Goal: Transaction & Acquisition: Purchase product/service

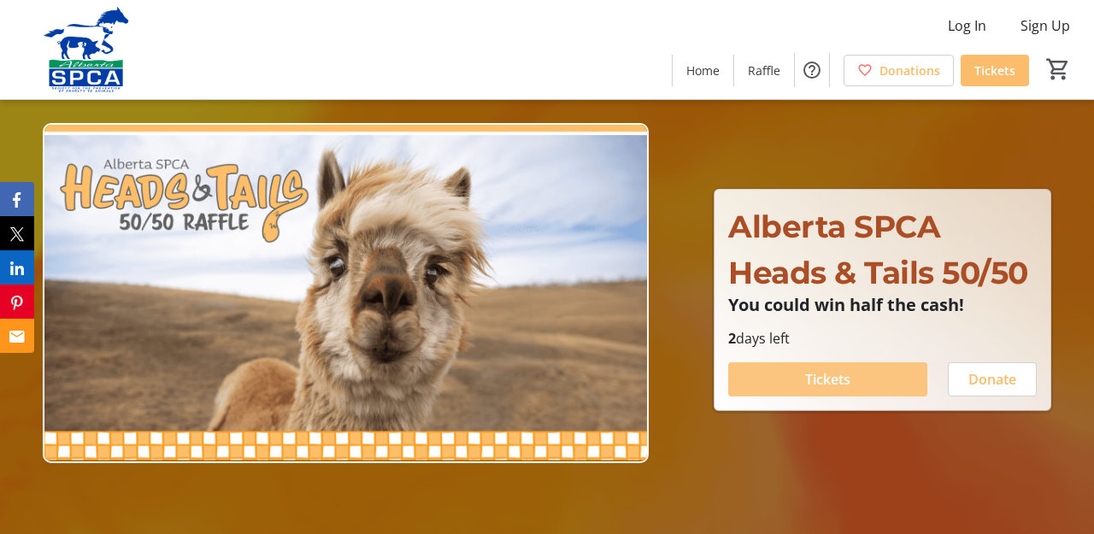
click at [814, 379] on span "Tickets" at bounding box center [827, 379] width 45 height 21
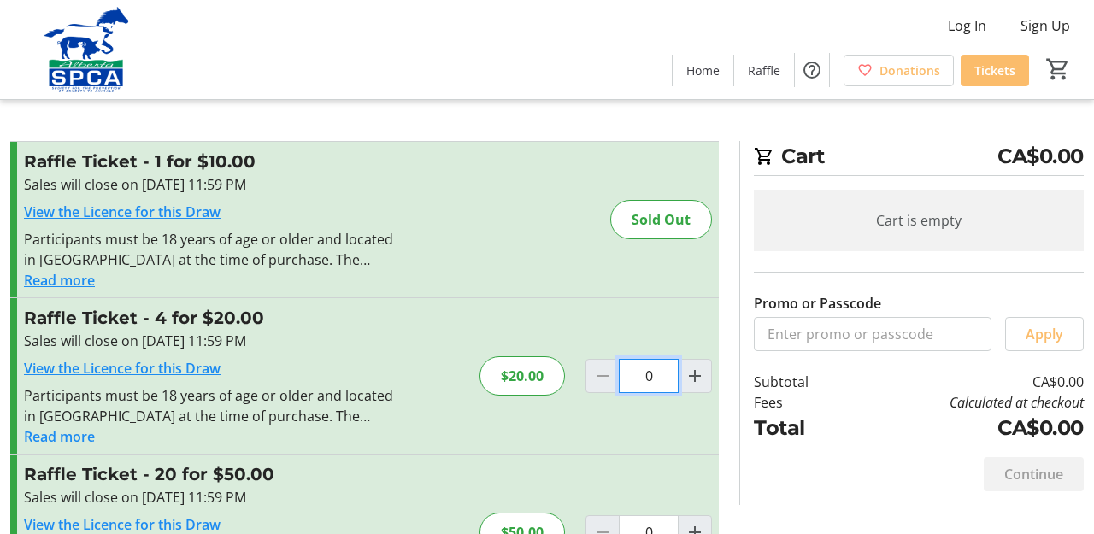
click at [650, 374] on input "0" at bounding box center [649, 376] width 60 height 34
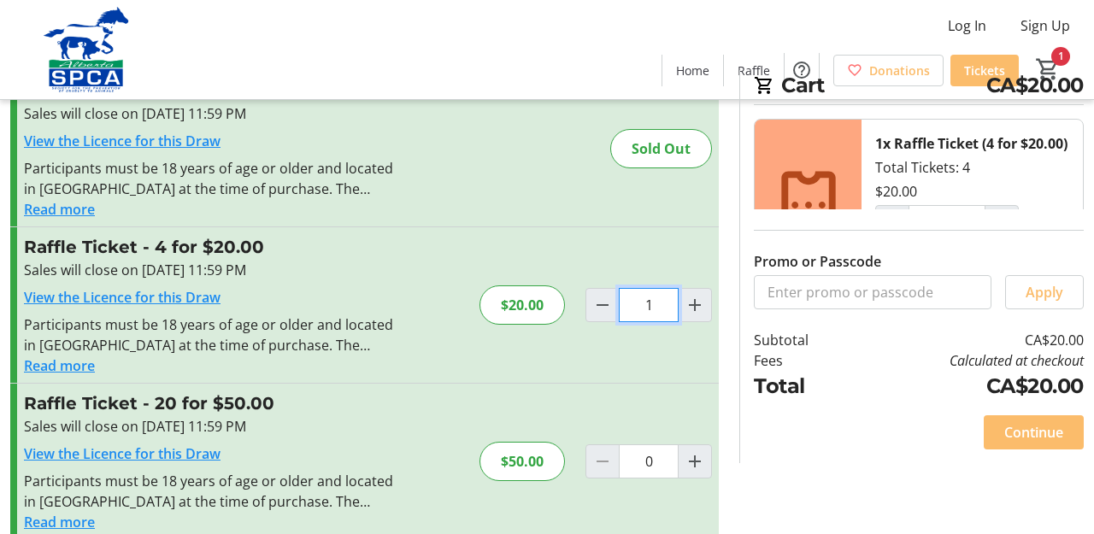
scroll to position [70, 0]
type input "1"
click at [1044, 290] on span "Apply" at bounding box center [1045, 293] width 38 height 21
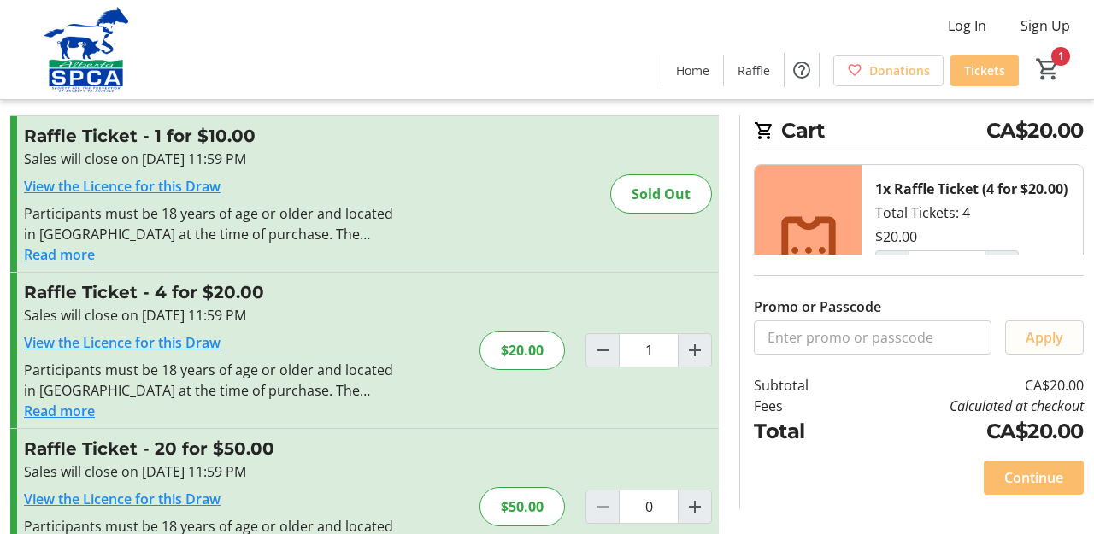
scroll to position [38, 0]
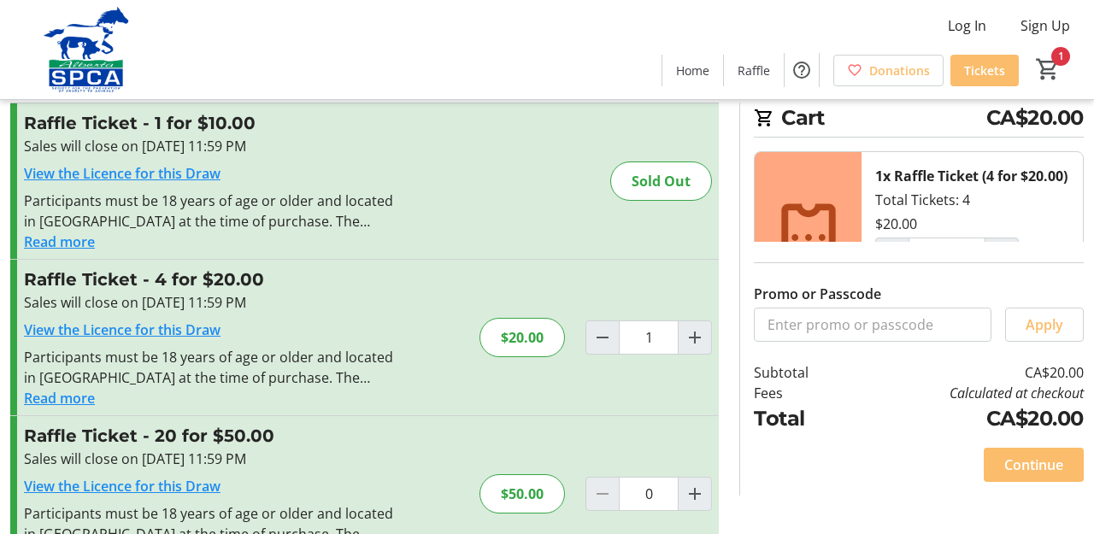
click at [794, 235] on icon at bounding box center [808, 238] width 82 height 82
click at [1019, 461] on span "Continue" at bounding box center [1033, 465] width 59 height 21
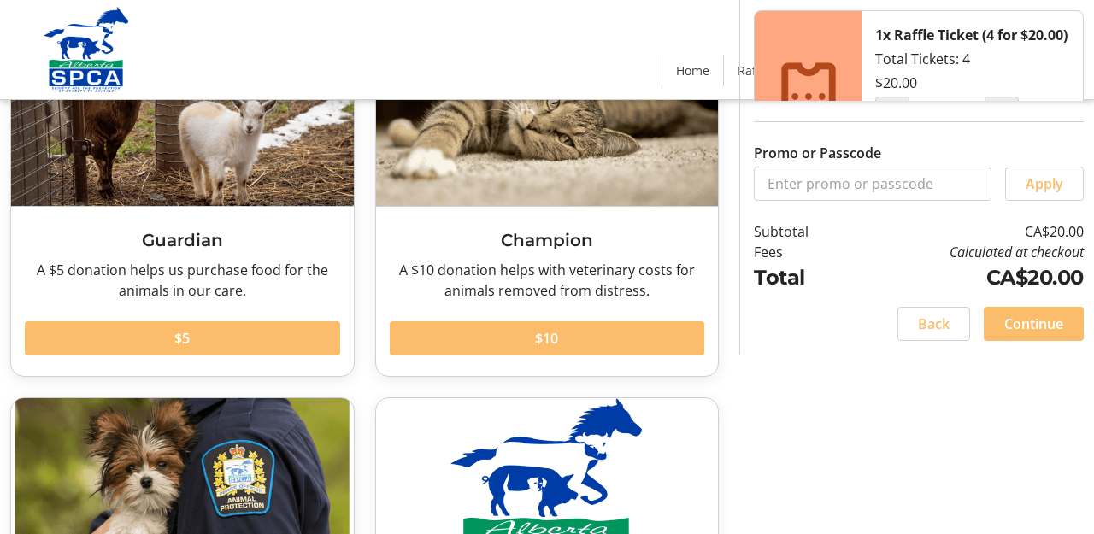
scroll to position [177, 0]
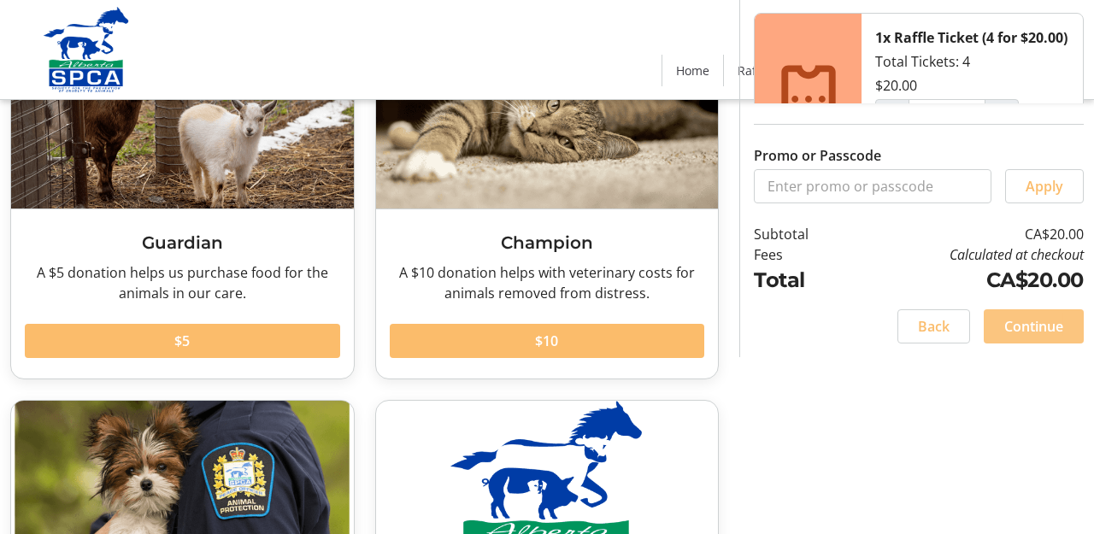
click at [1018, 326] on span "Continue" at bounding box center [1033, 326] width 59 height 21
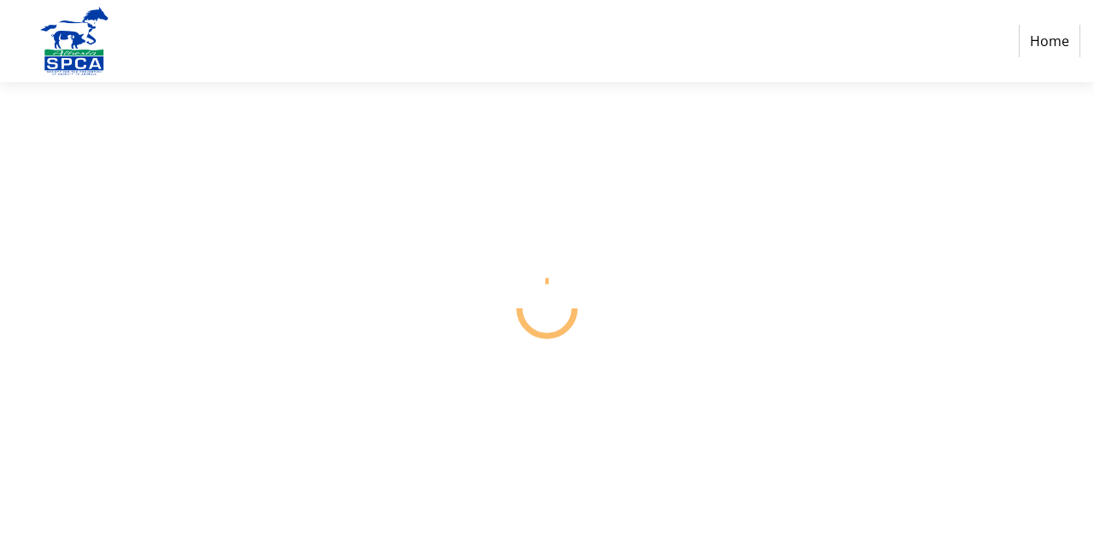
select select "CA"
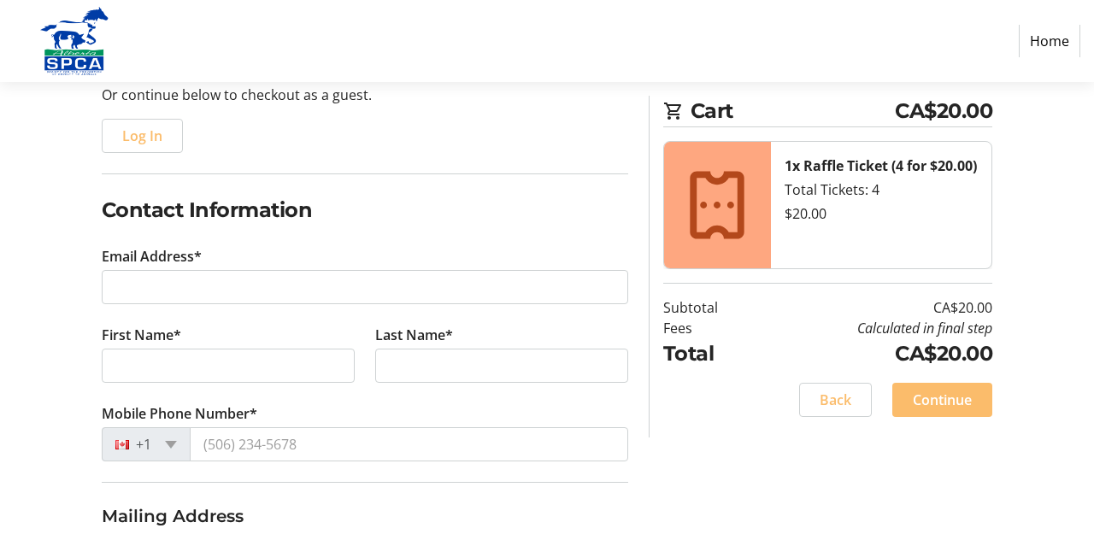
scroll to position [189, 0]
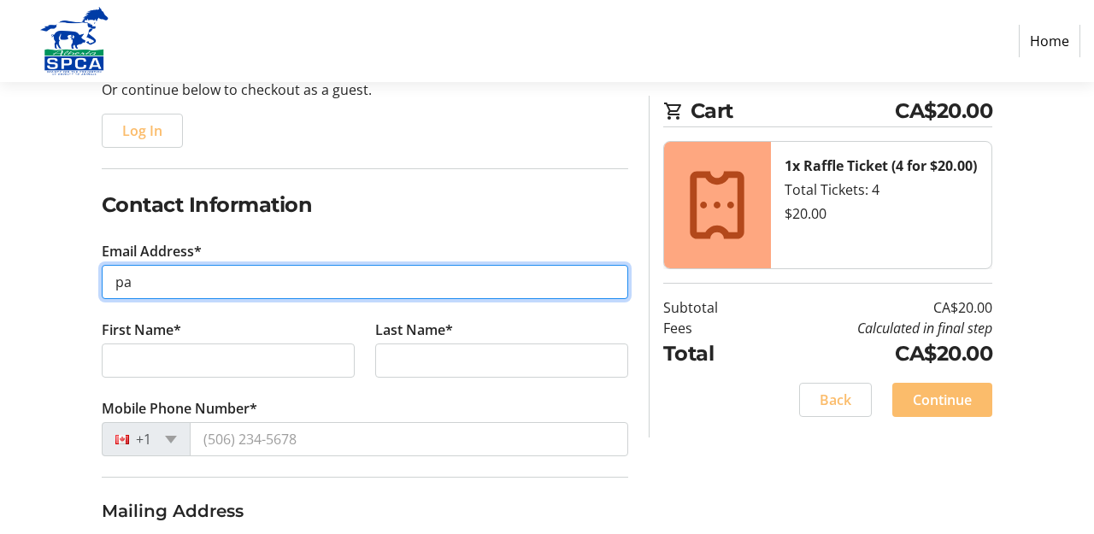
type input "[EMAIL_ADDRESS][DOMAIN_NAME]"
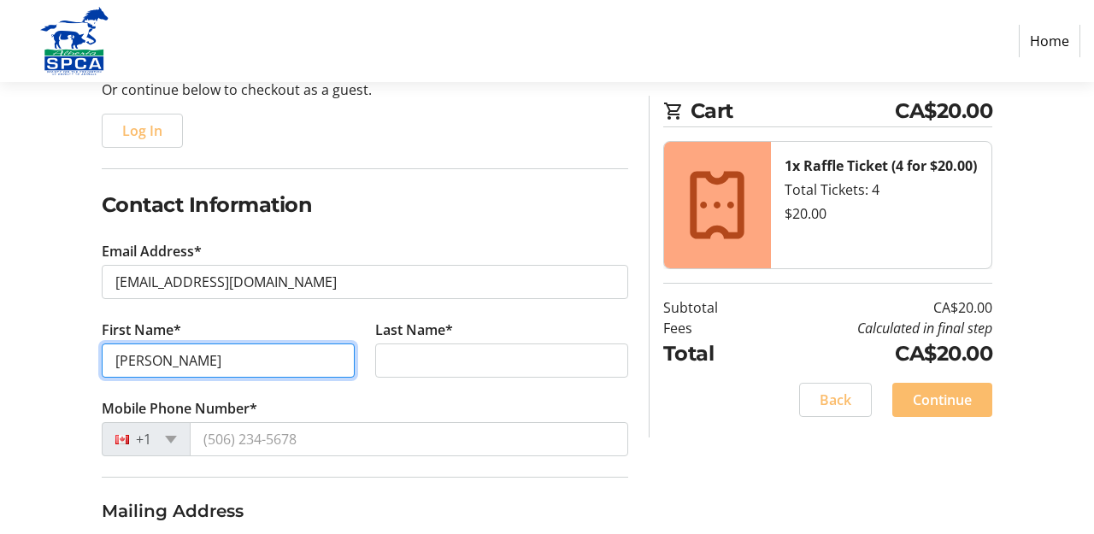
type input "[PERSON_NAME]"
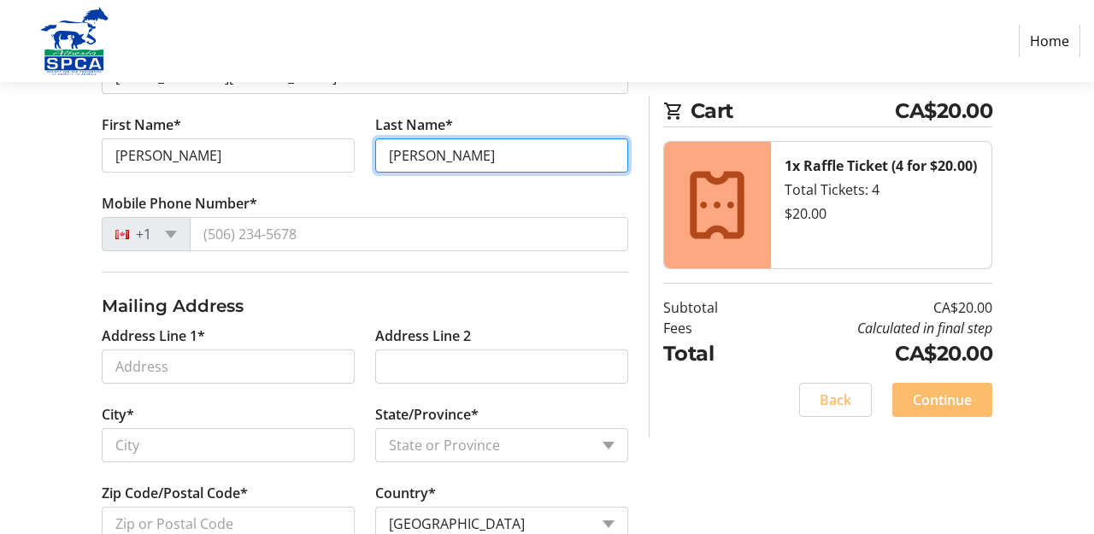
scroll to position [368, 0]
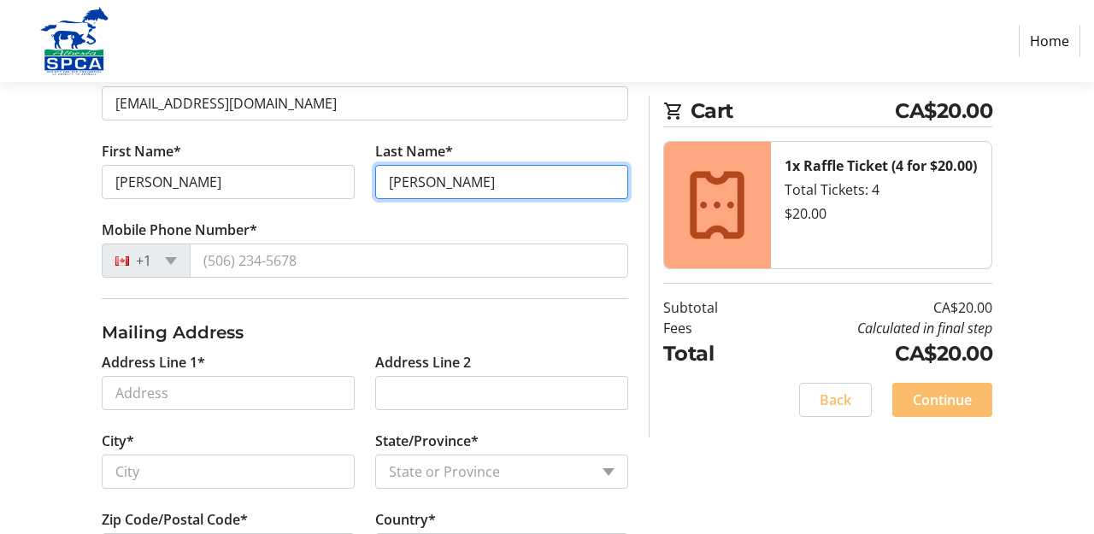
type input "[PERSON_NAME]"
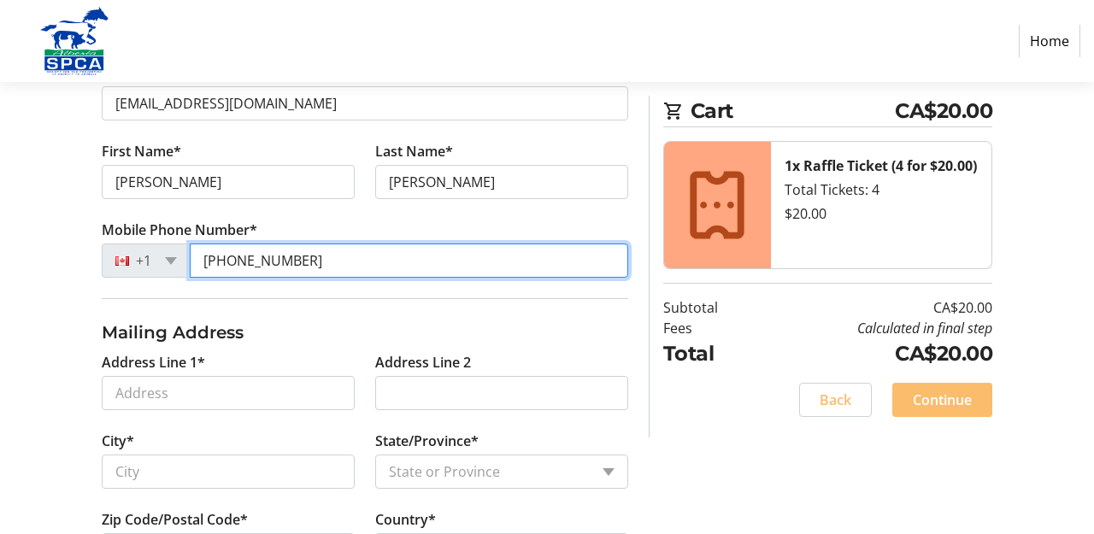
type input "[PHONE_NUMBER]"
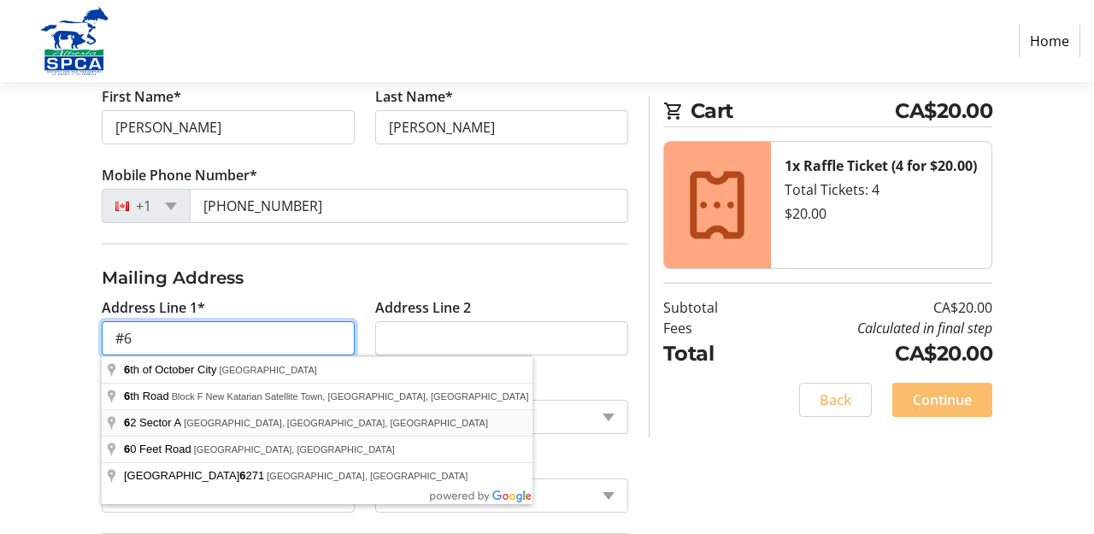
scroll to position [410, 0]
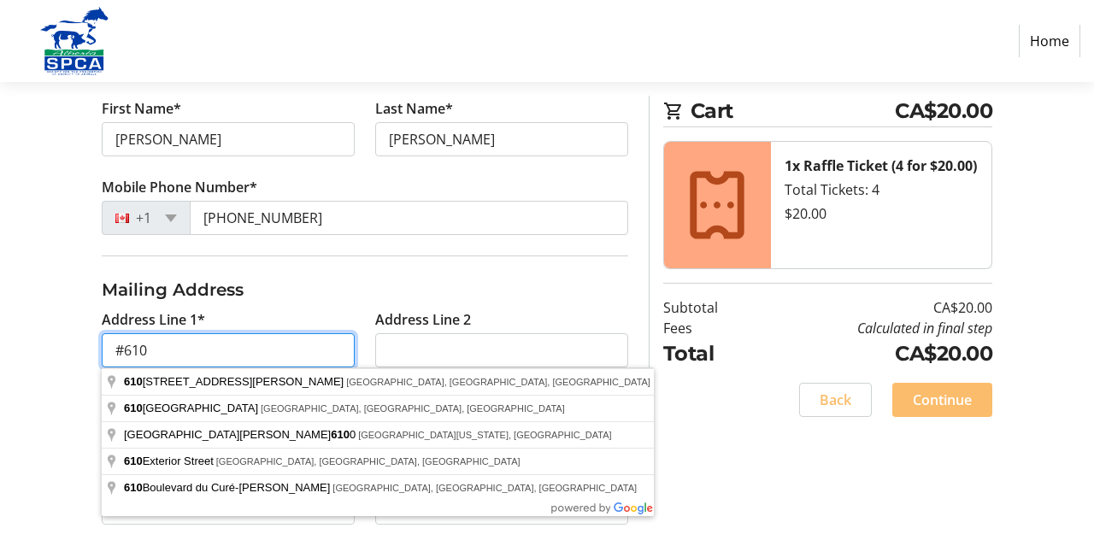
type input "#610"
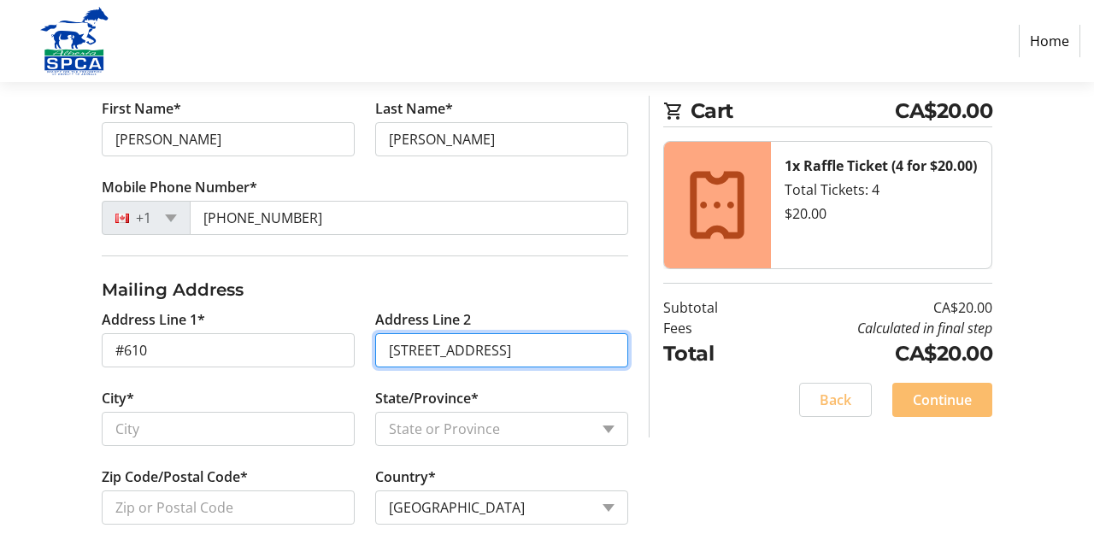
type input "[STREET_ADDRESS]"
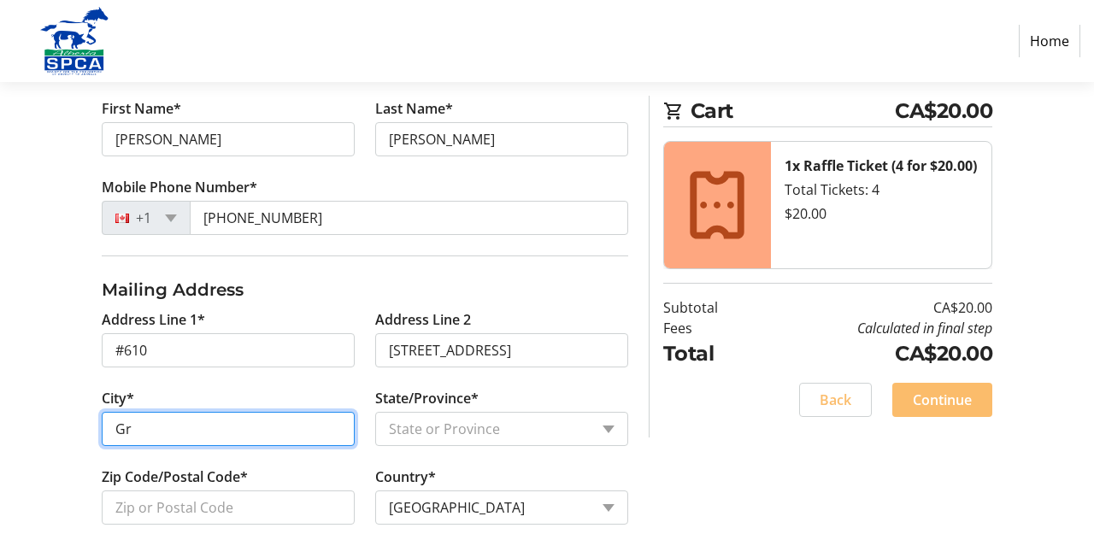
type input "[GEOGRAPHIC_DATA]"
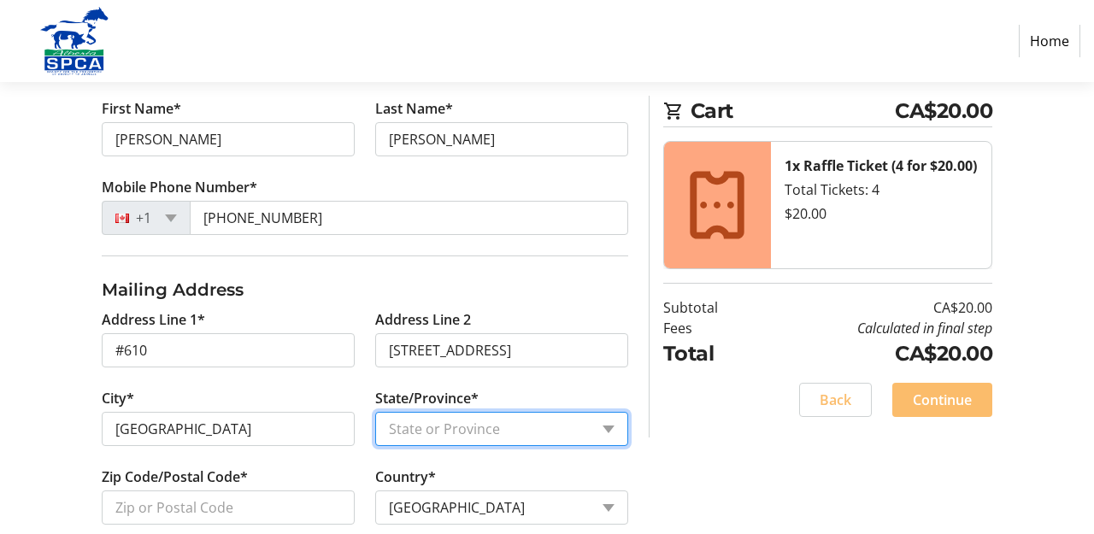
select select "AB"
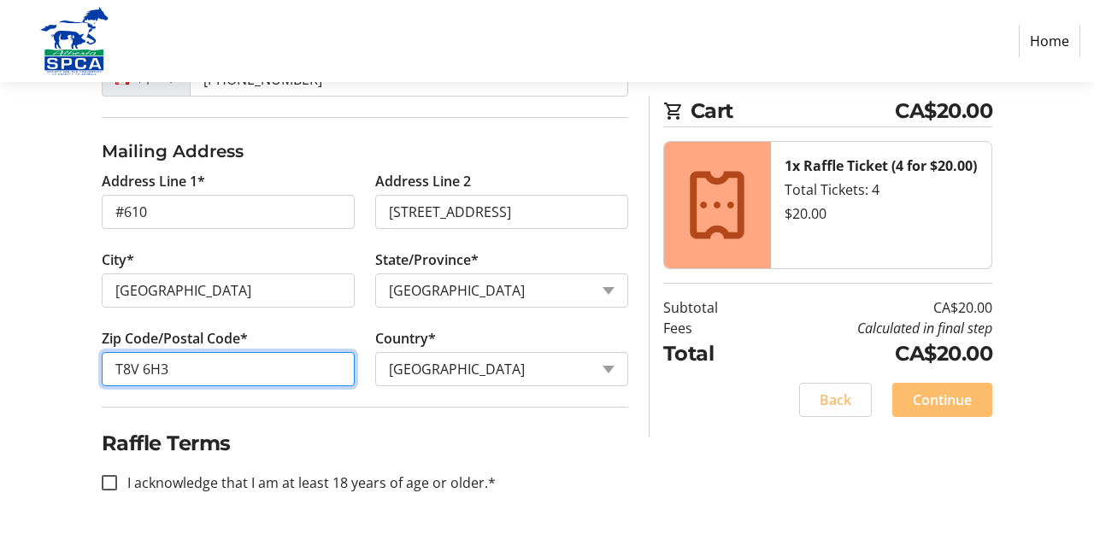
scroll to position [549, 0]
type input "T8V 6H3"
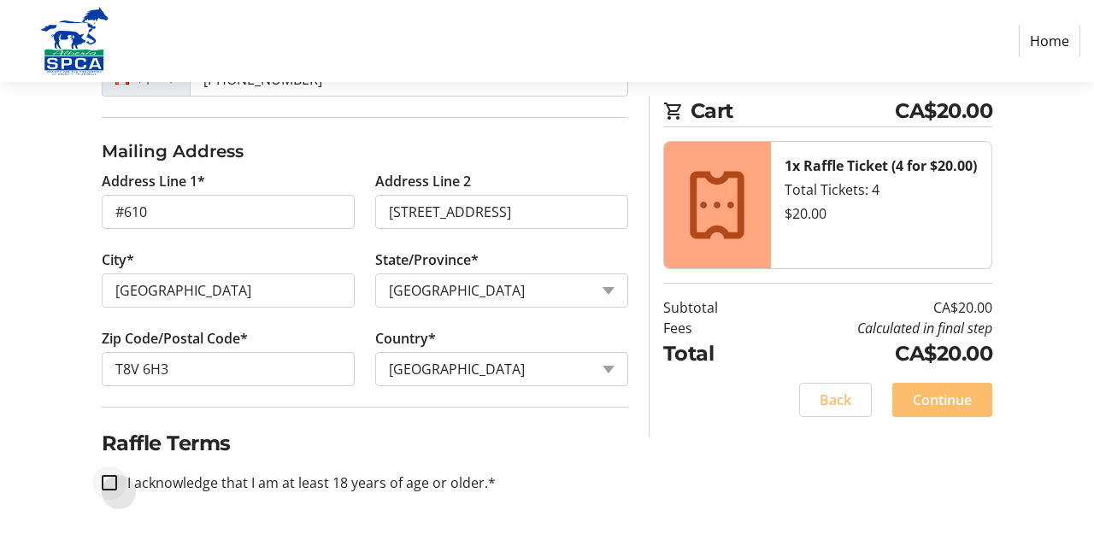
click at [109, 473] on div at bounding box center [109, 482] width 41 height 41
checkbox input "true"
click at [926, 397] on span "Continue" at bounding box center [942, 400] width 59 height 21
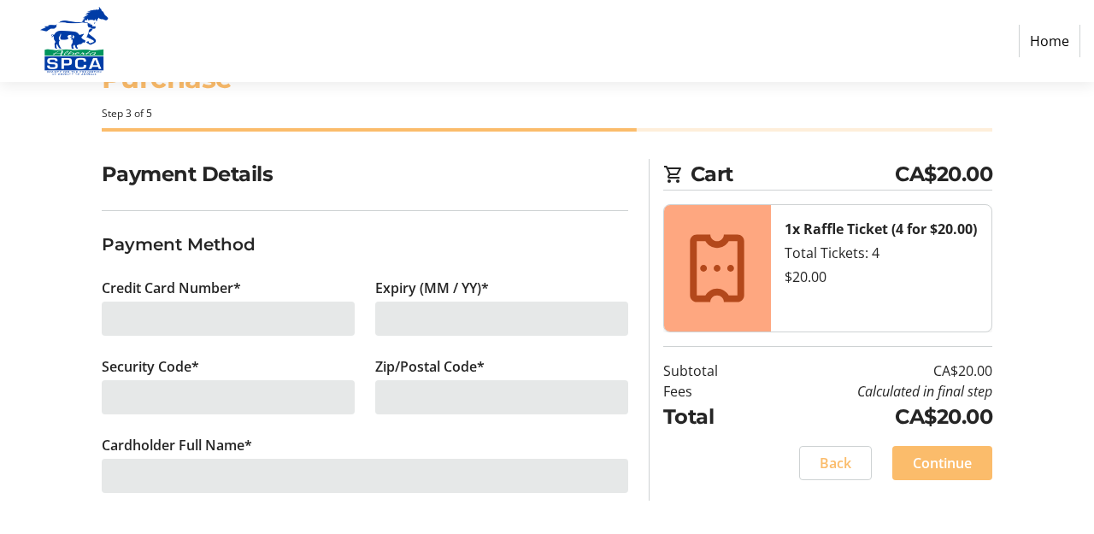
scroll to position [65, 0]
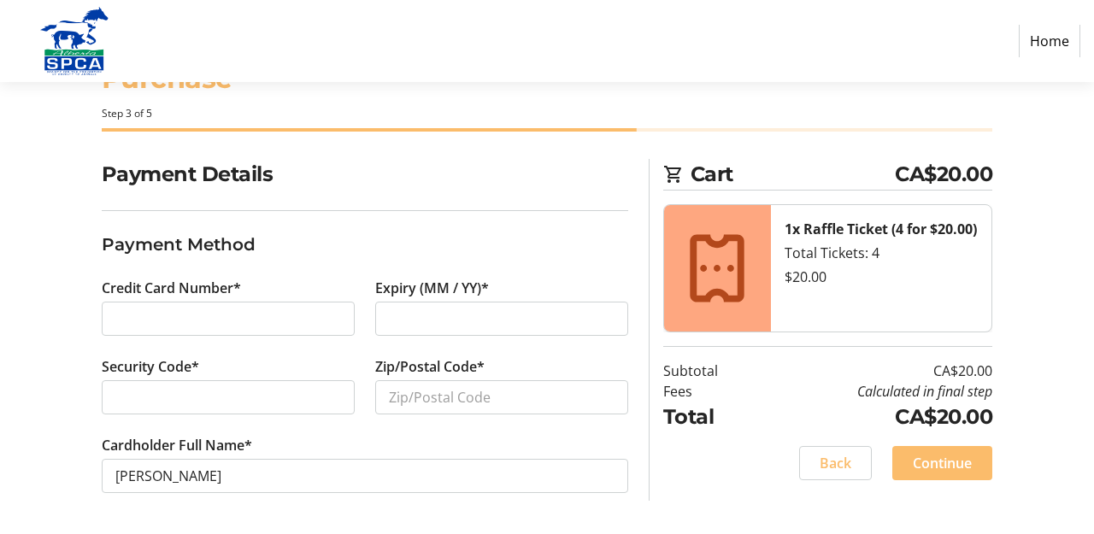
click at [115, 324] on div at bounding box center [228, 319] width 226 height 21
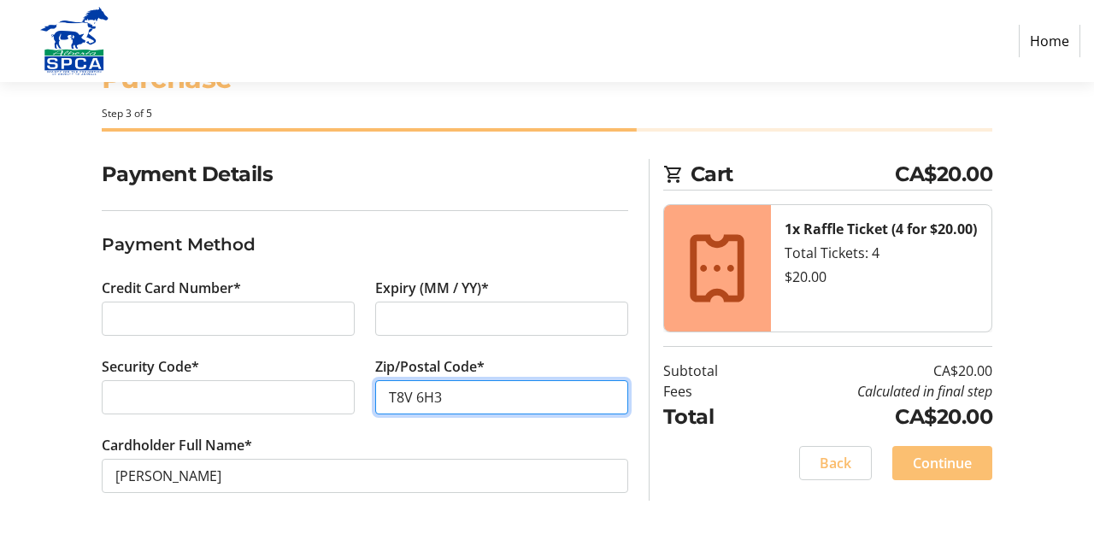
type input "T8V 6H3"
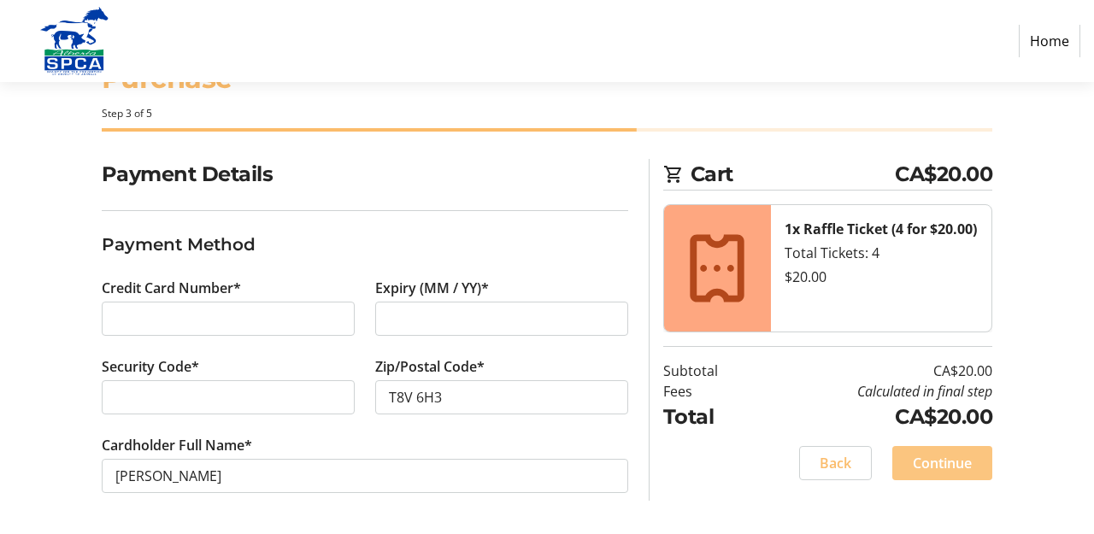
click at [941, 462] on span "Continue" at bounding box center [942, 463] width 59 height 21
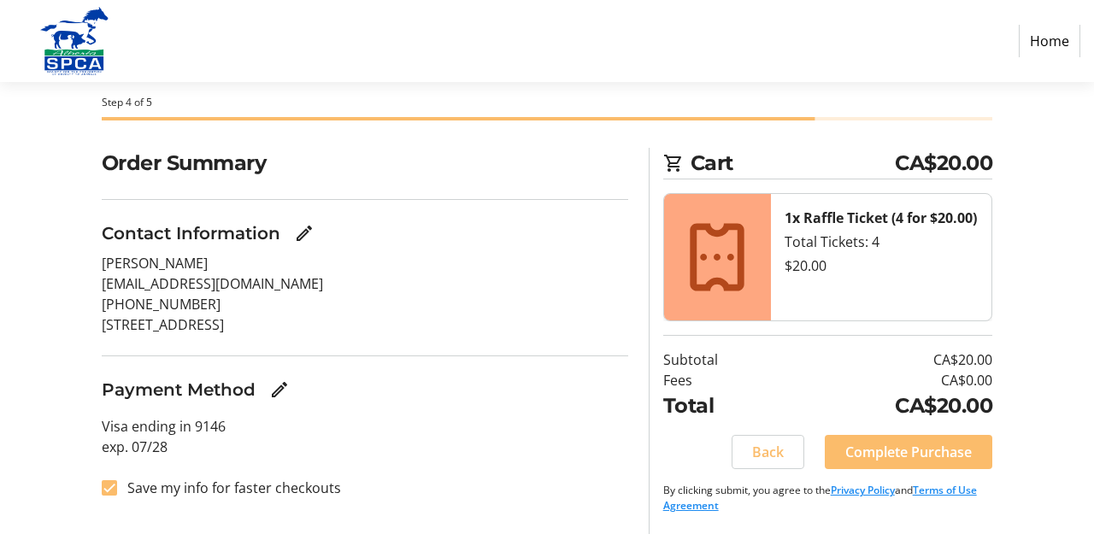
scroll to position [76, 0]
click at [109, 487] on input "Save my info for faster checkouts" at bounding box center [109, 487] width 15 height 15
checkbox input "false"
click at [898, 448] on span "Complete Purchase" at bounding box center [908, 452] width 126 height 21
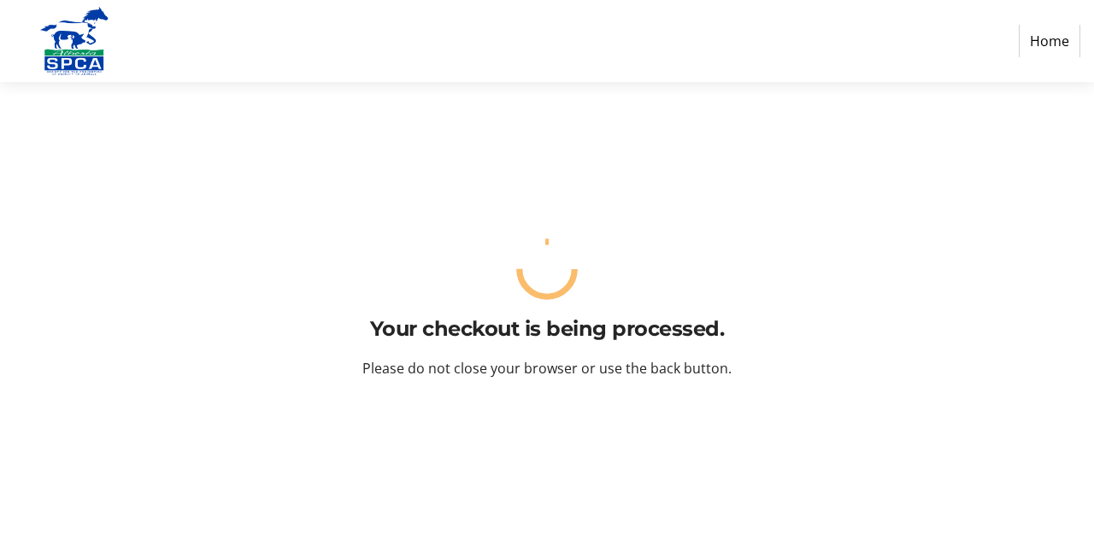
scroll to position [1, 0]
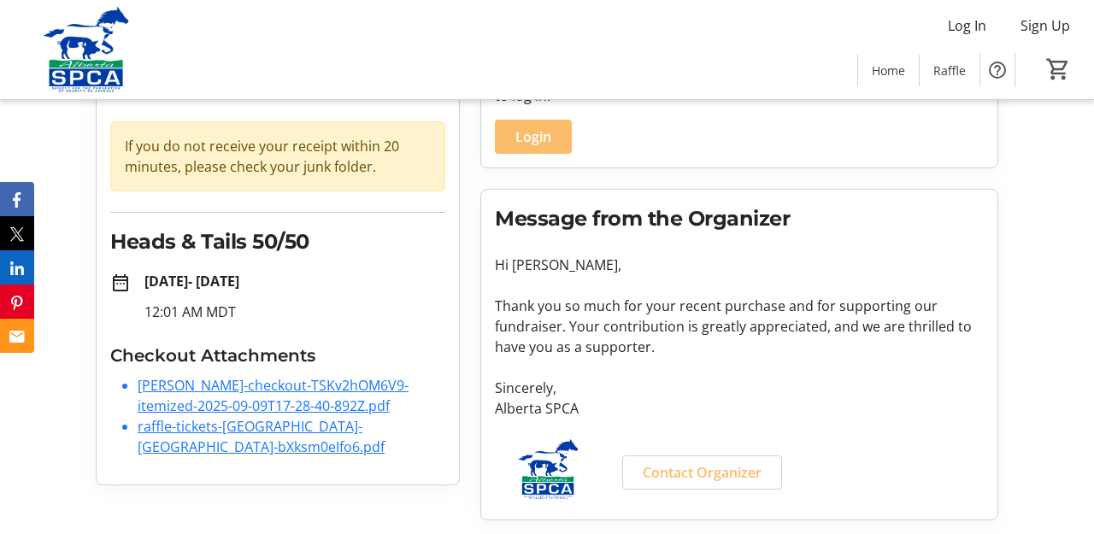
scroll to position [143, 0]
